Goal: Task Accomplishment & Management: Manage account settings

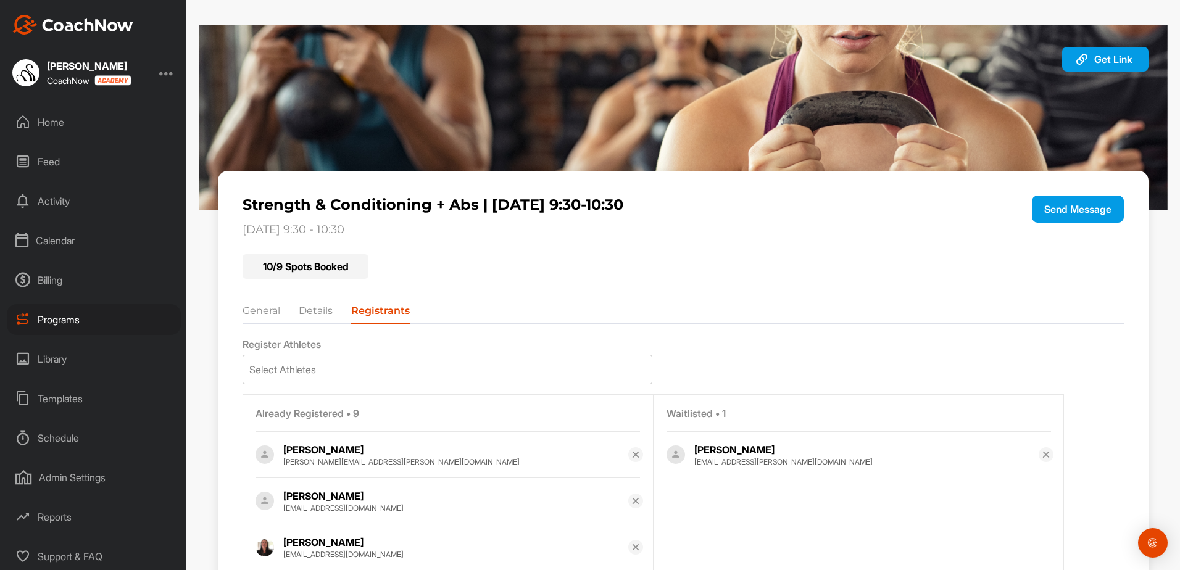
scroll to position [337, 0]
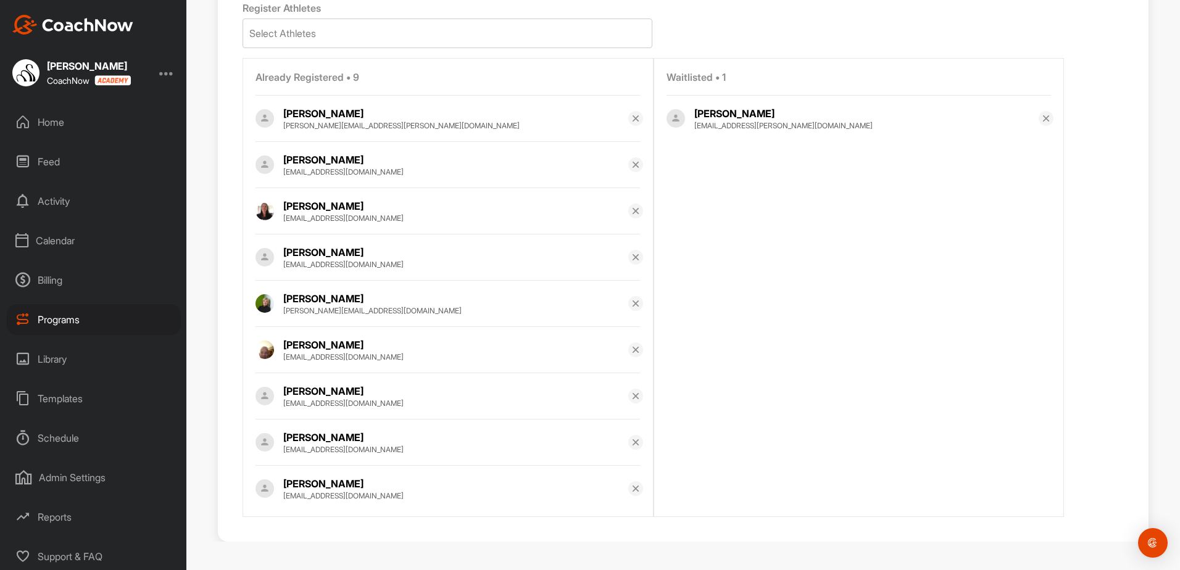
click at [81, 319] on div "Programs" at bounding box center [94, 319] width 174 height 31
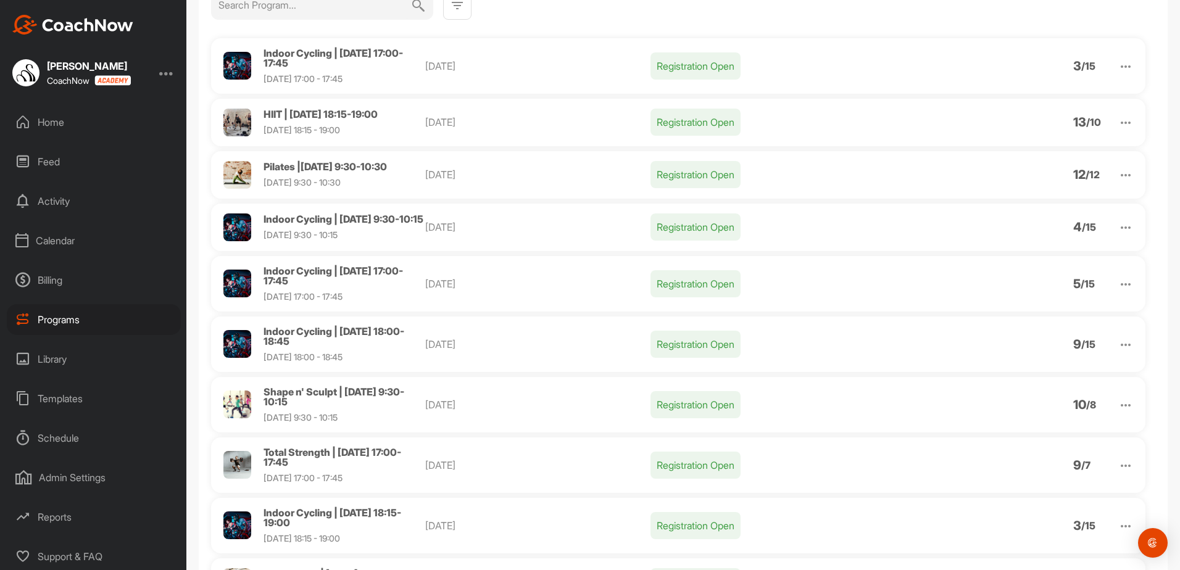
scroll to position [185, 0]
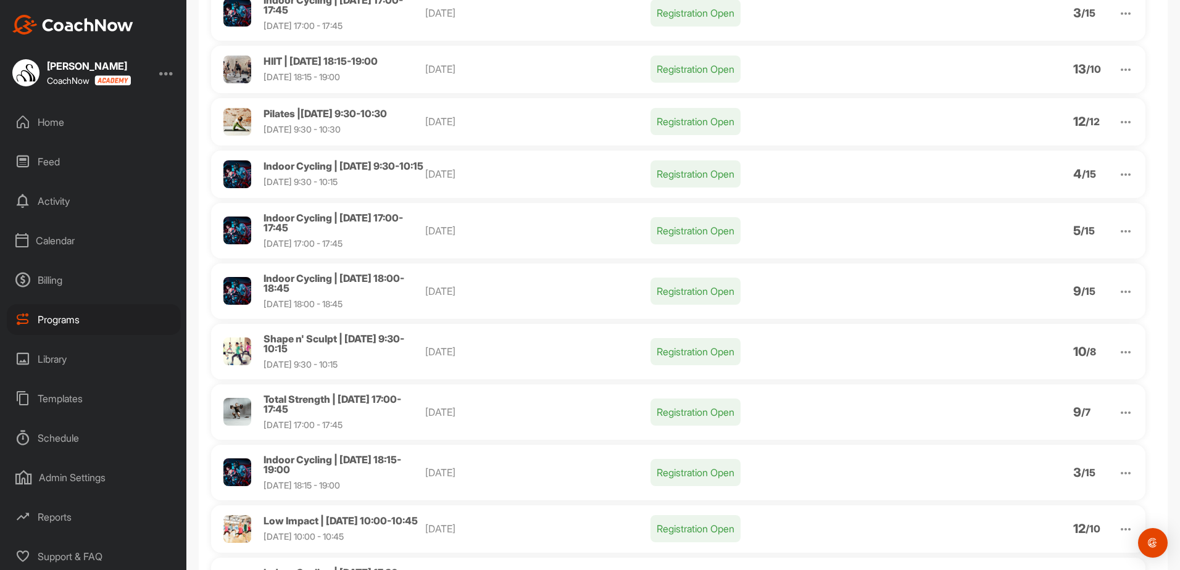
click at [343, 405] on span "Total Strength | [DATE] 17:00-17:45" at bounding box center [332, 404] width 138 height 22
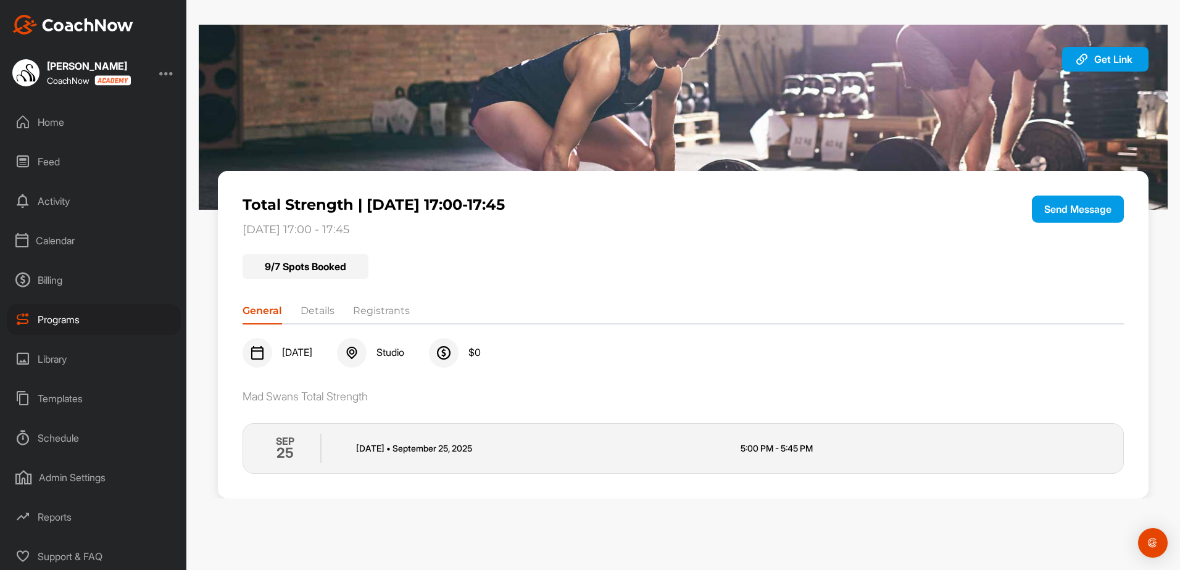
click at [378, 303] on div "General Details Registrants" at bounding box center [682, 309] width 880 height 20
click at [378, 305] on li "Registrants" at bounding box center [381, 314] width 57 height 20
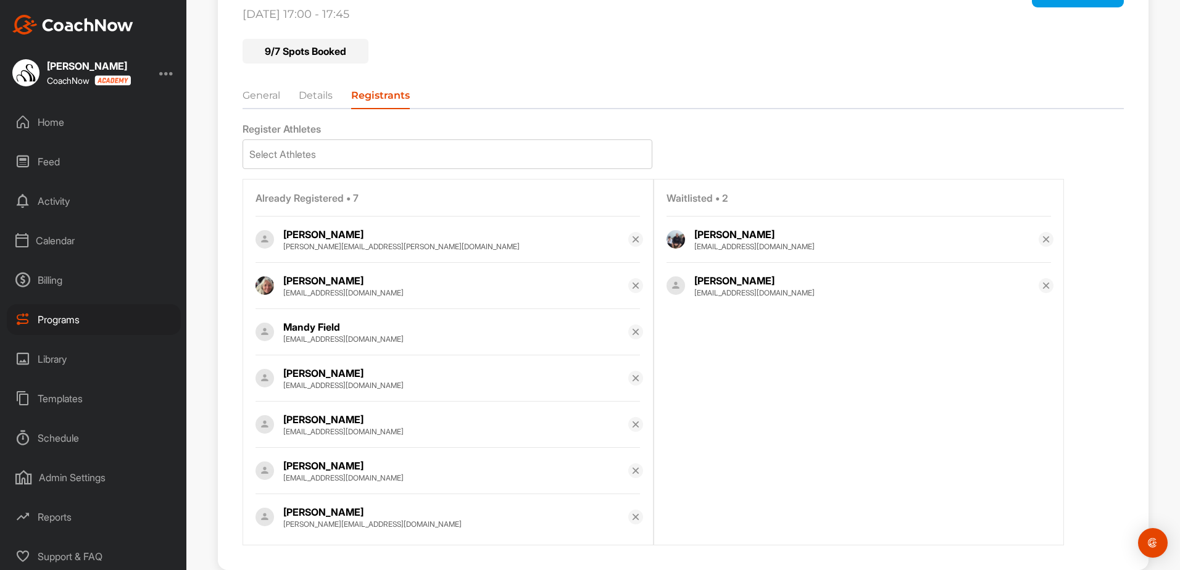
scroll to position [244, 0]
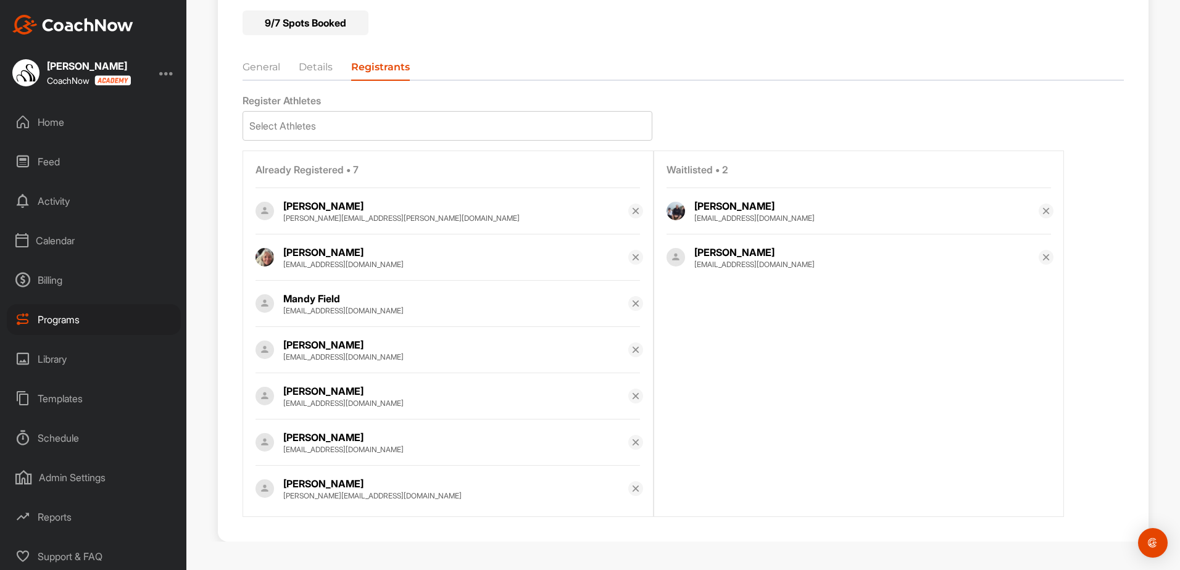
click at [631, 442] on img at bounding box center [636, 442] width 10 height 10
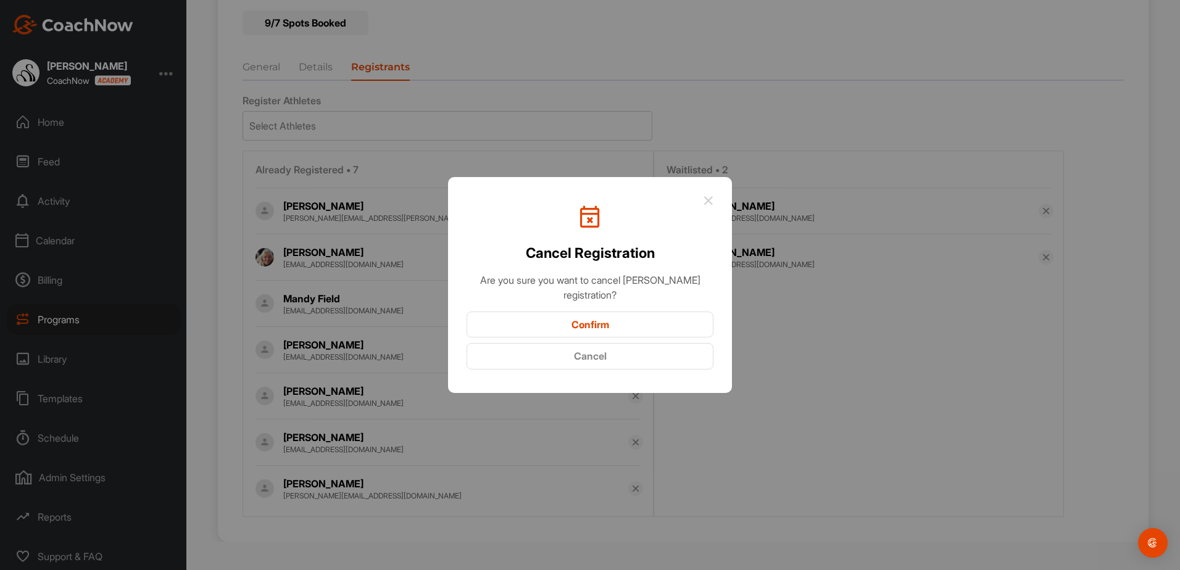
click at [608, 334] on button "Confirm" at bounding box center [589, 325] width 247 height 27
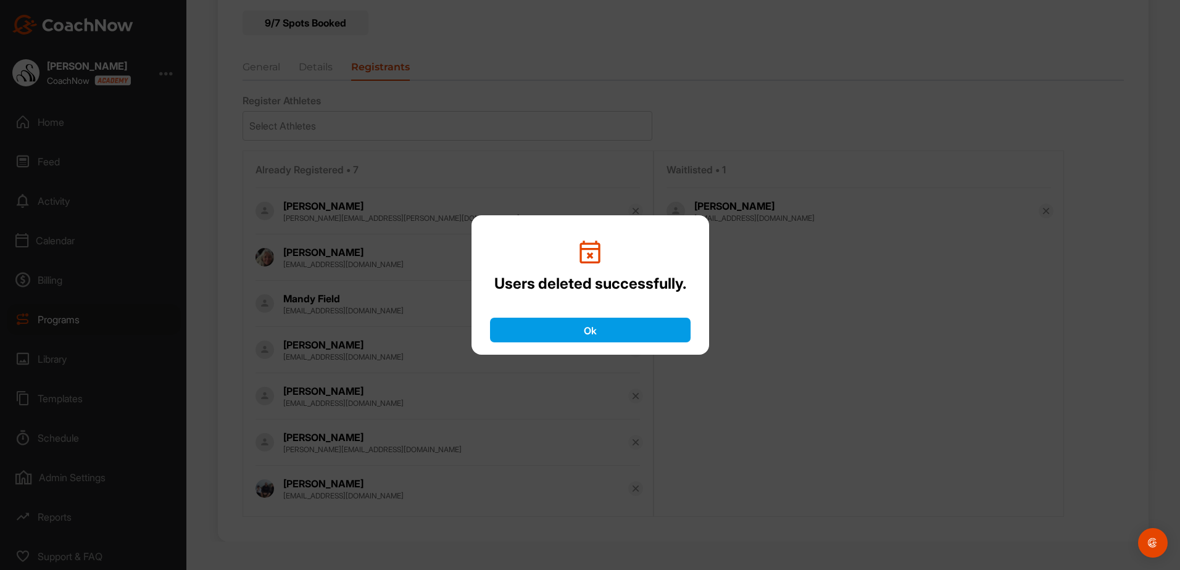
click at [608, 329] on button "Ok" at bounding box center [590, 330] width 201 height 25
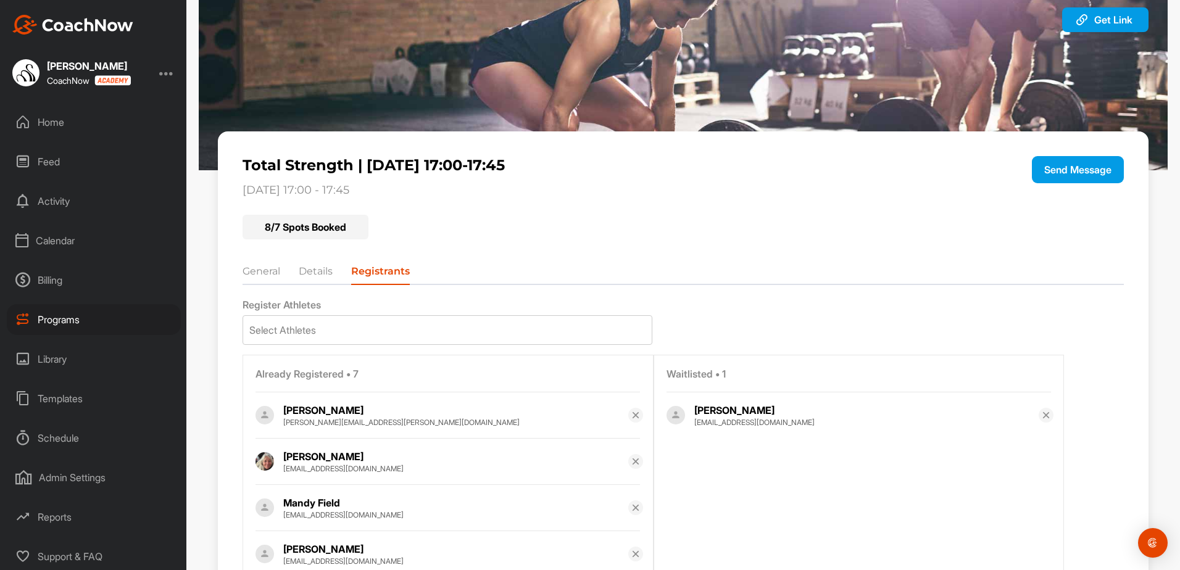
scroll to position [0, 0]
